Goal: Book appointment/travel/reservation

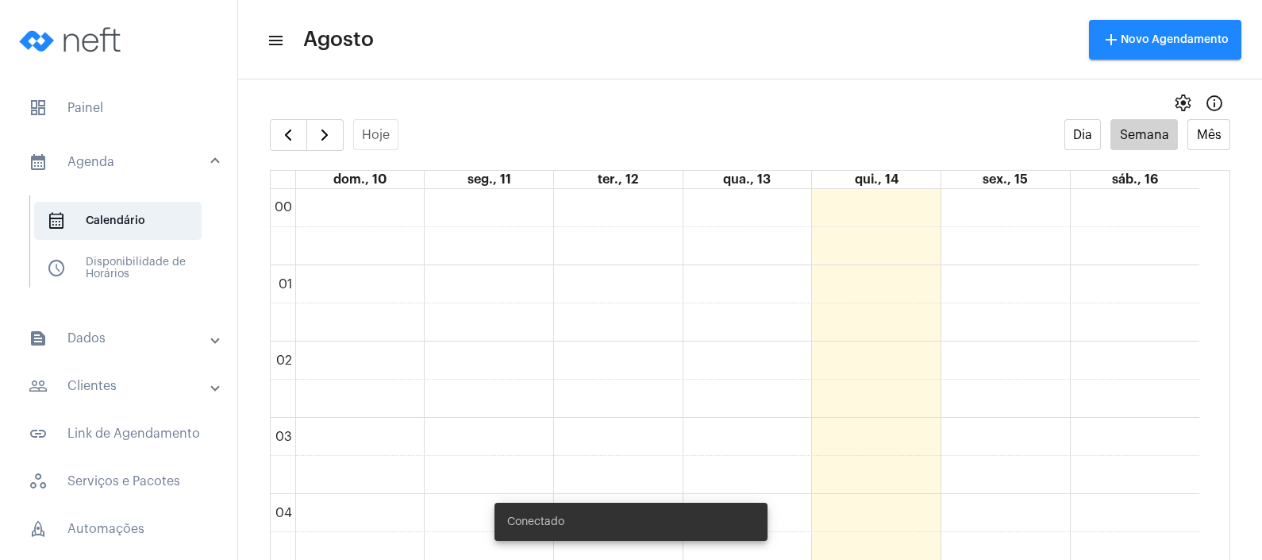
scroll to position [755, 0]
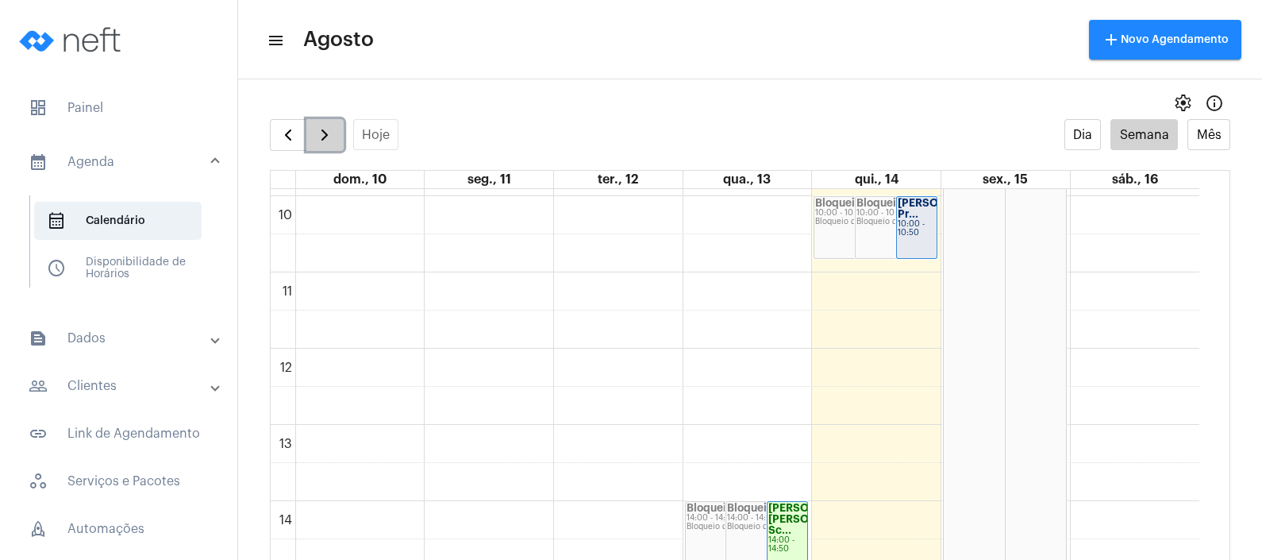
click at [325, 127] on span "button" at bounding box center [324, 134] width 19 height 19
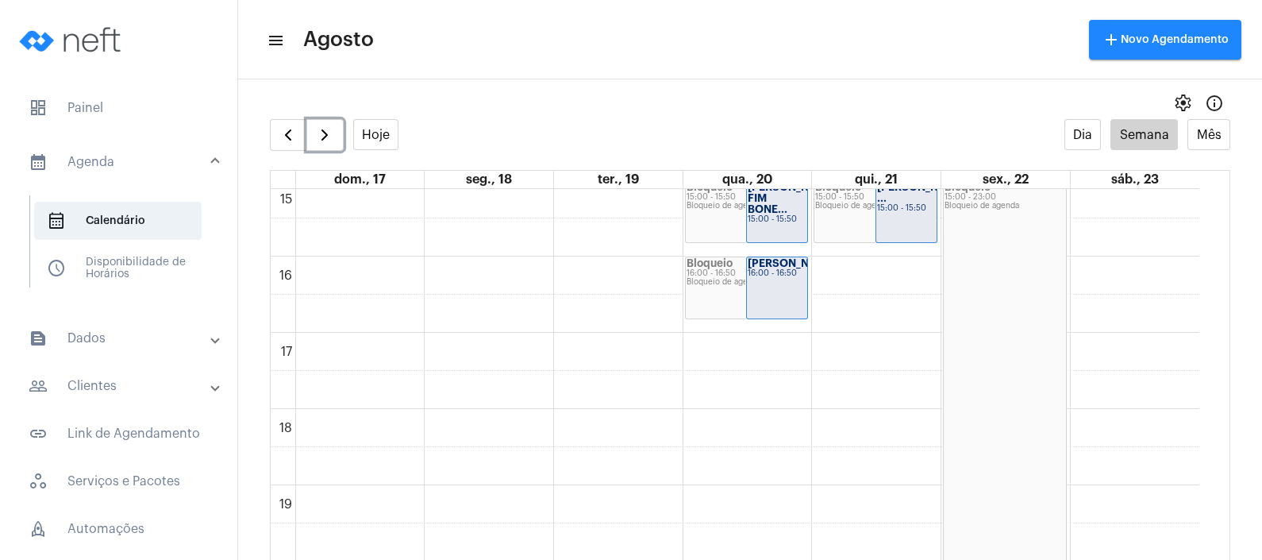
scroll to position [953, 0]
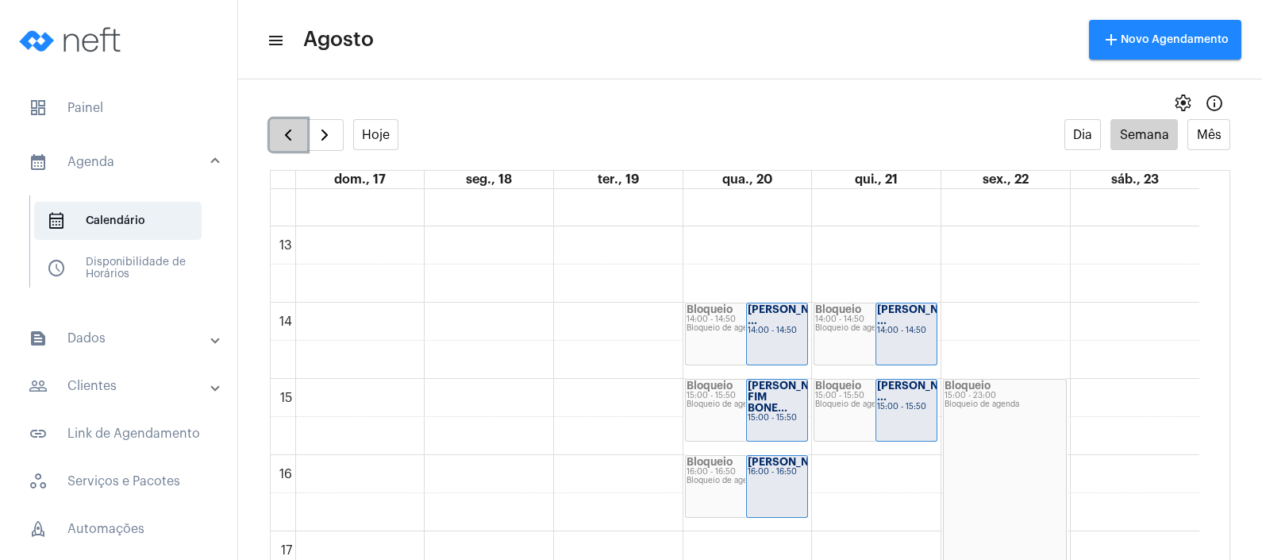
click at [295, 127] on span "button" at bounding box center [288, 134] width 19 height 19
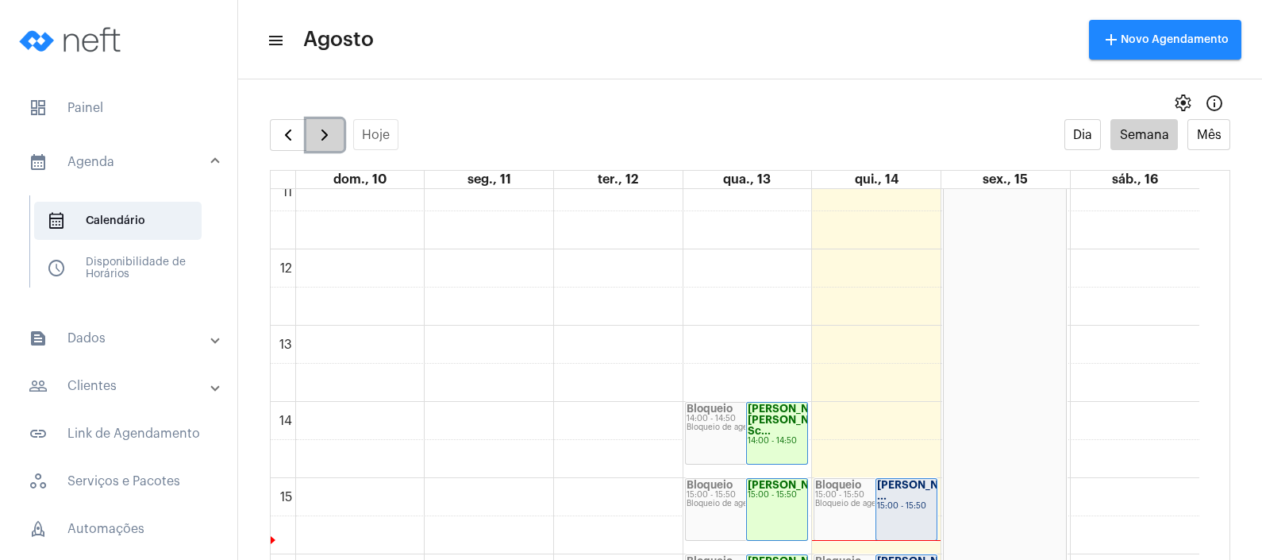
click at [329, 141] on span "button" at bounding box center [324, 134] width 19 height 19
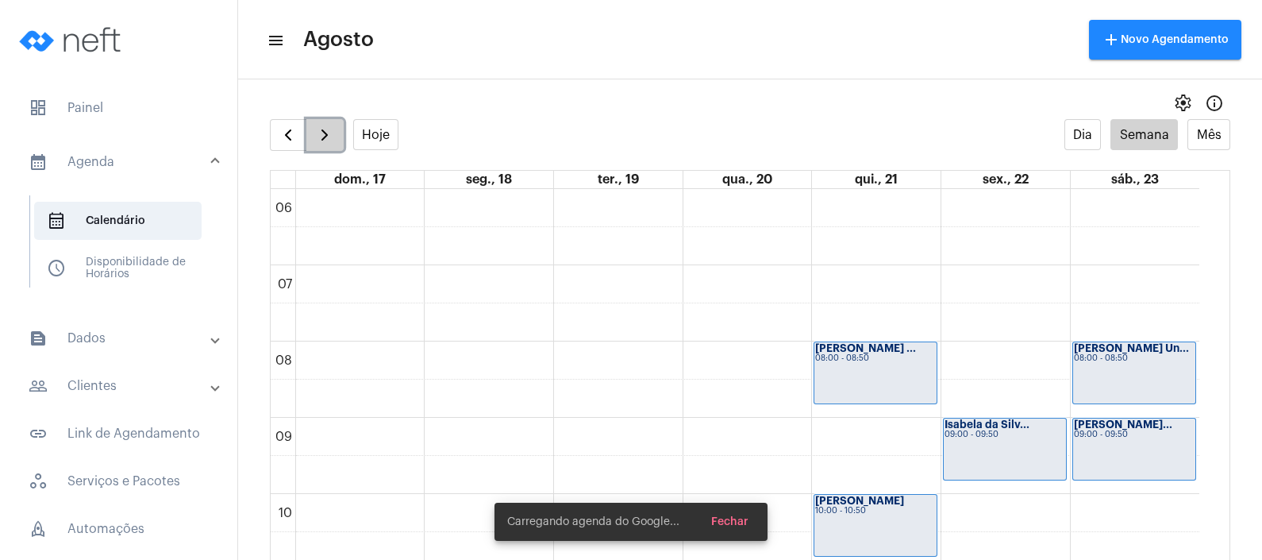
click at [329, 141] on span "button" at bounding box center [324, 134] width 19 height 19
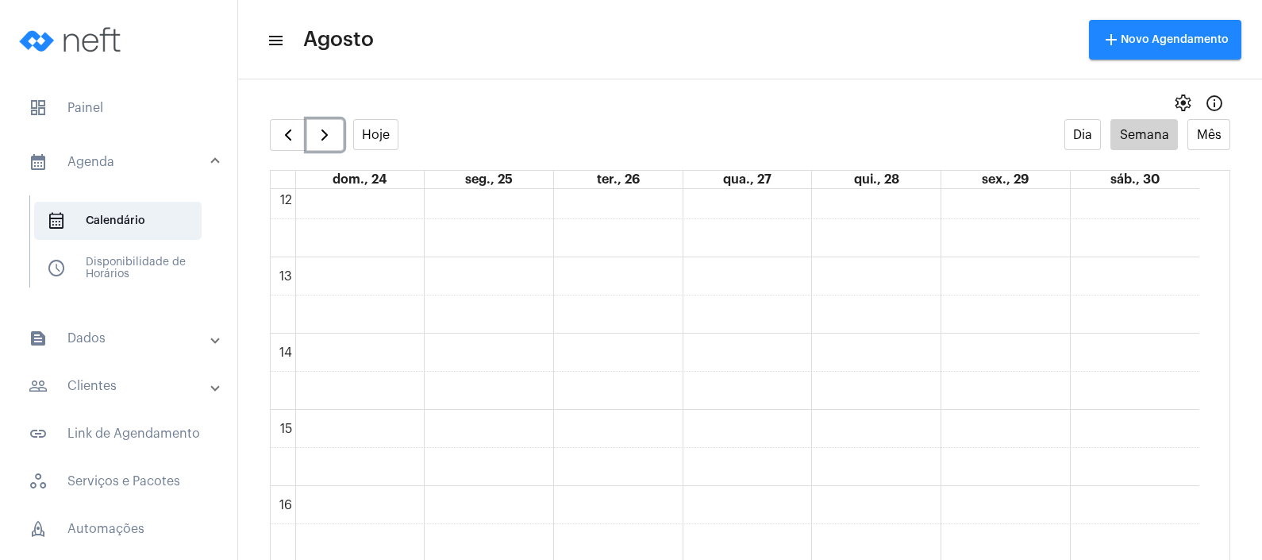
scroll to position [953, 0]
click at [886, 405] on div "00 01 02 03 04 05 06 07 08 09 10 11 12 13 14 15 16 17 18 19 20 21 22 23" at bounding box center [735, 150] width 929 height 1829
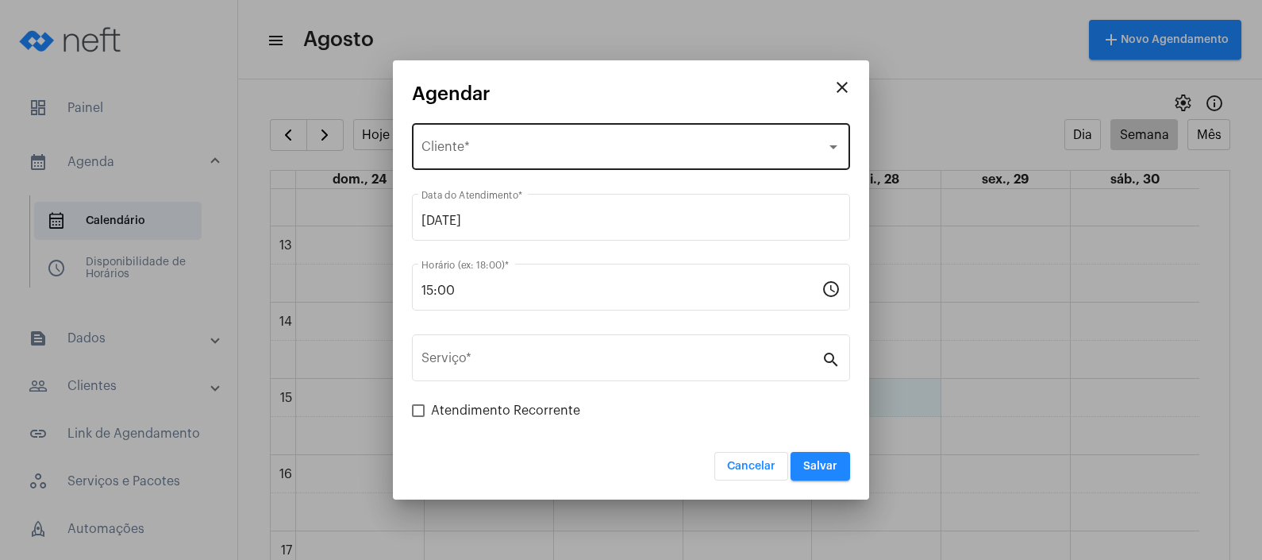
click at [657, 145] on div "Selecione o Cliente" at bounding box center [624, 150] width 405 height 14
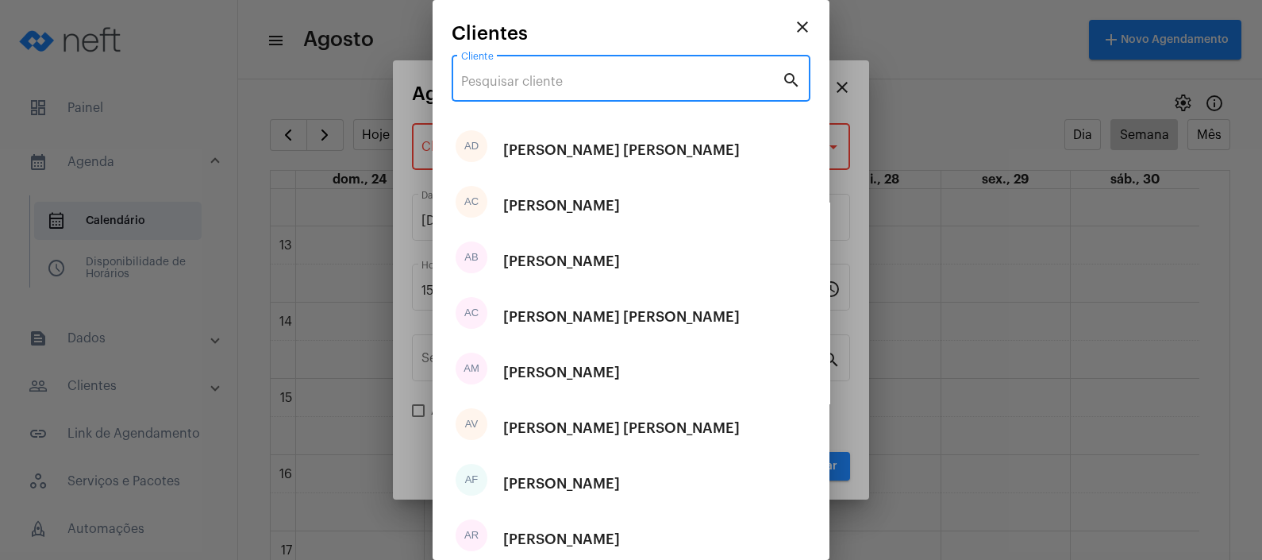
click at [659, 83] on input "Cliente" at bounding box center [621, 82] width 321 height 14
click at [646, 84] on input "Cliente" at bounding box center [621, 82] width 321 height 14
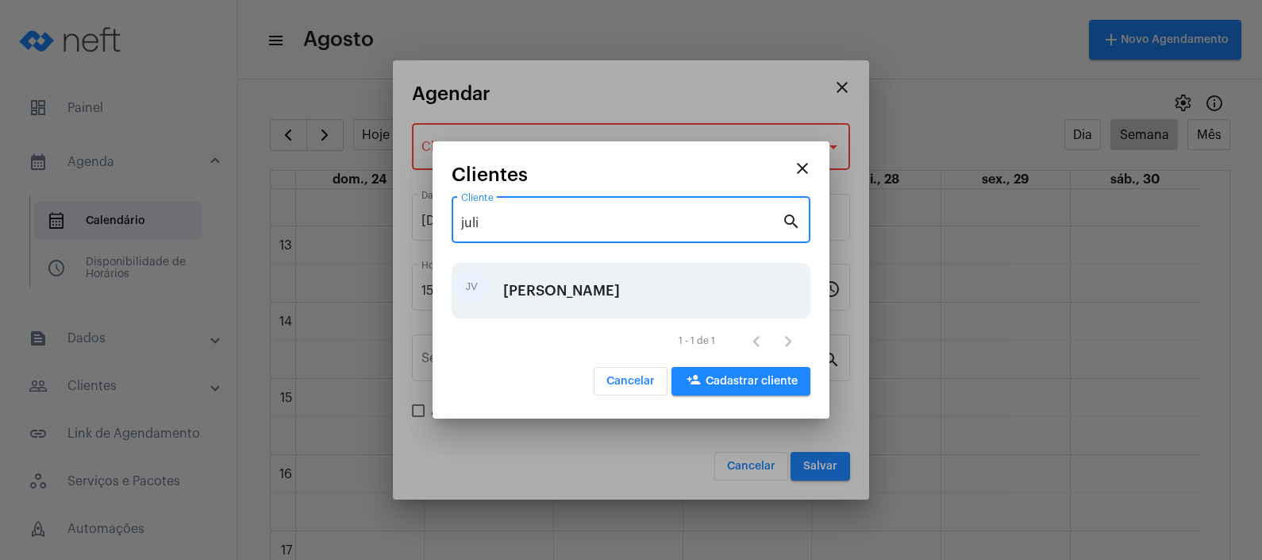
type input "juli"
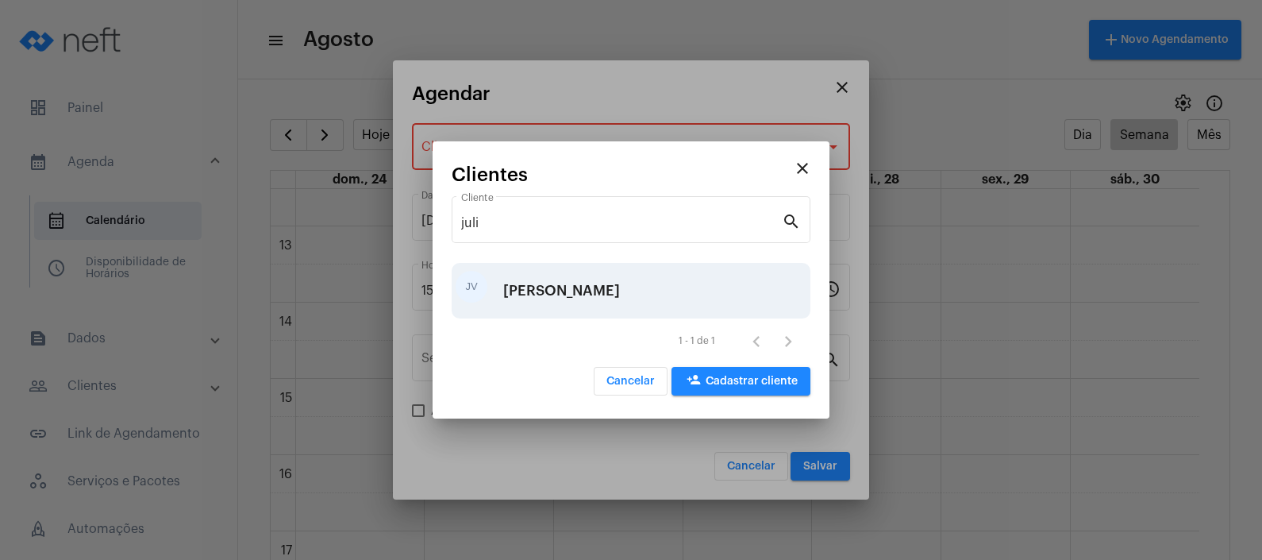
click at [603, 277] on div "[PERSON_NAME]" at bounding box center [561, 291] width 117 height 48
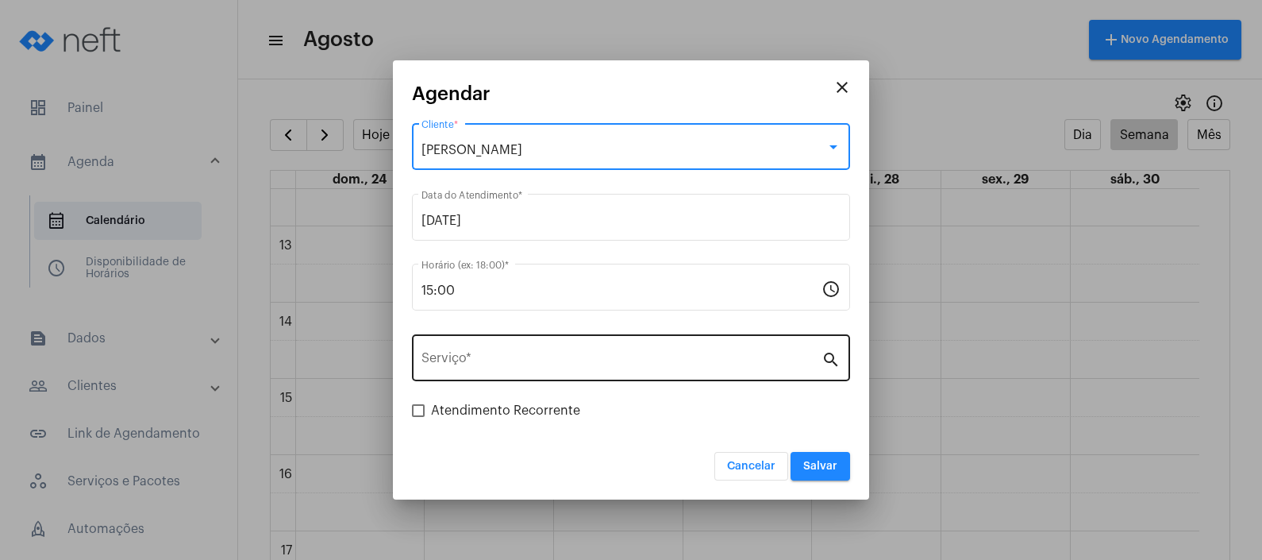
click at [552, 357] on input "Serviço *" at bounding box center [622, 361] width 400 height 14
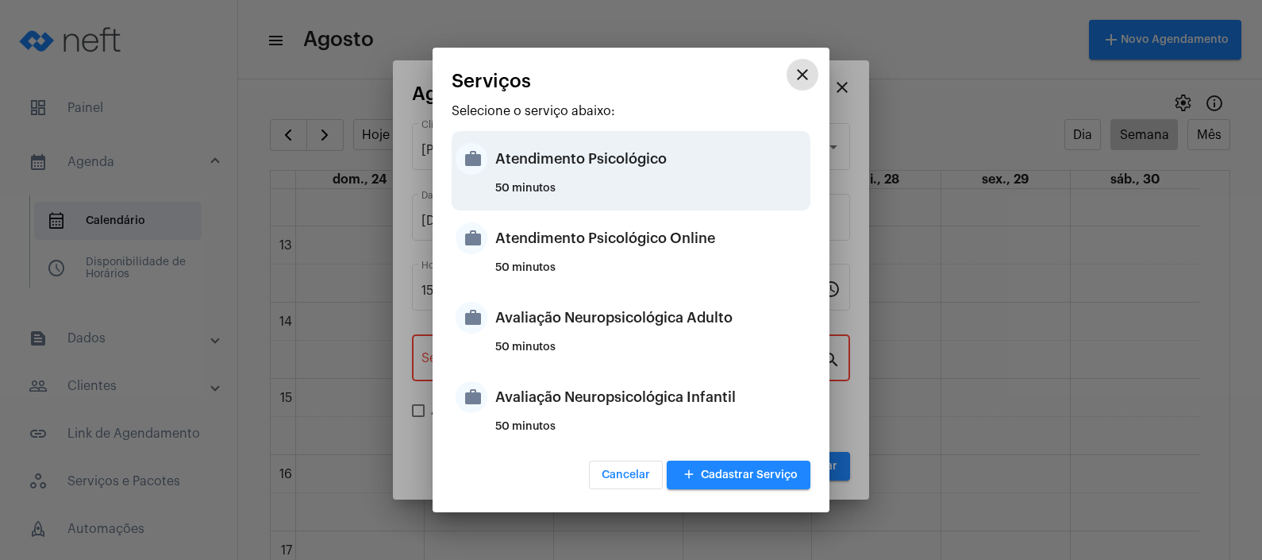
click at [640, 167] on div "Atendimento Psicológico" at bounding box center [650, 159] width 311 height 48
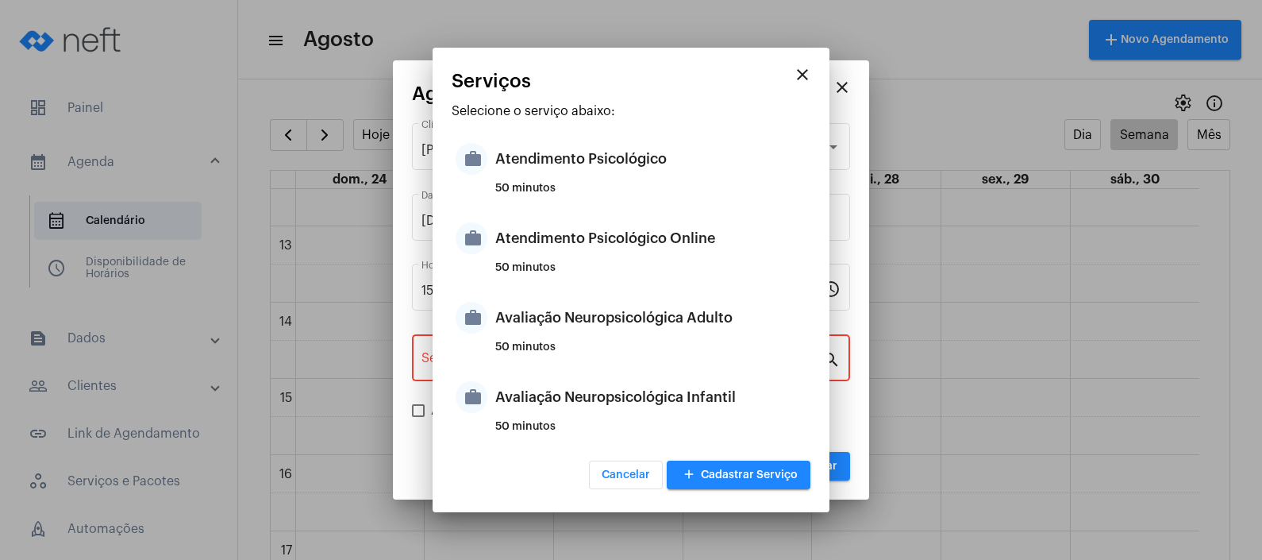
type input "Atendimento Psicológico"
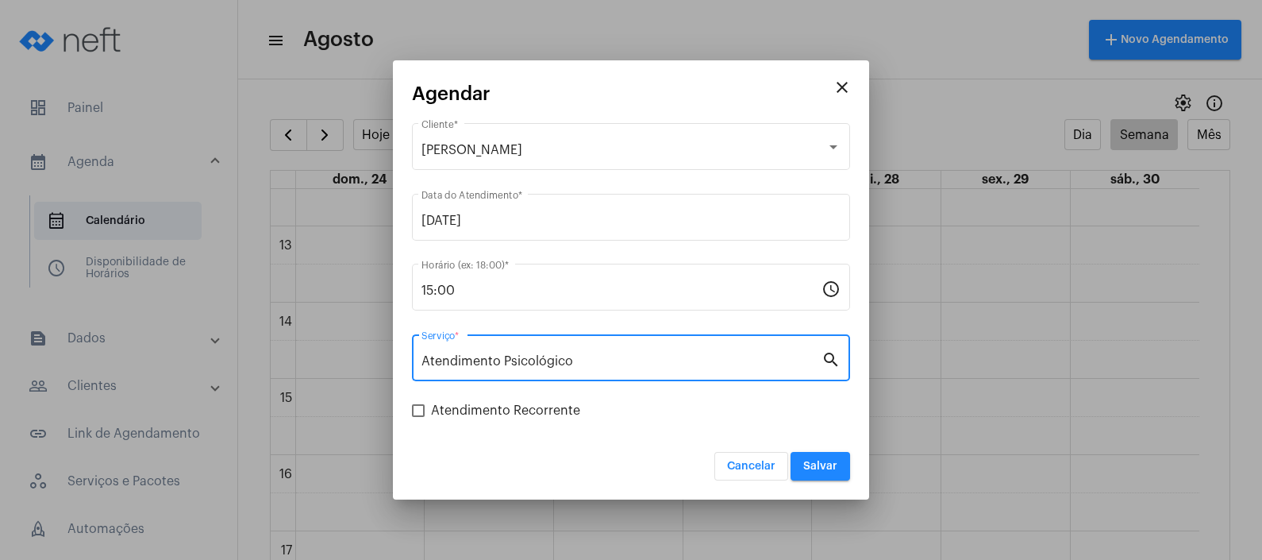
click at [825, 475] on button "Salvar" at bounding box center [821, 466] width 60 height 29
